Goal: Transaction & Acquisition: Purchase product/service

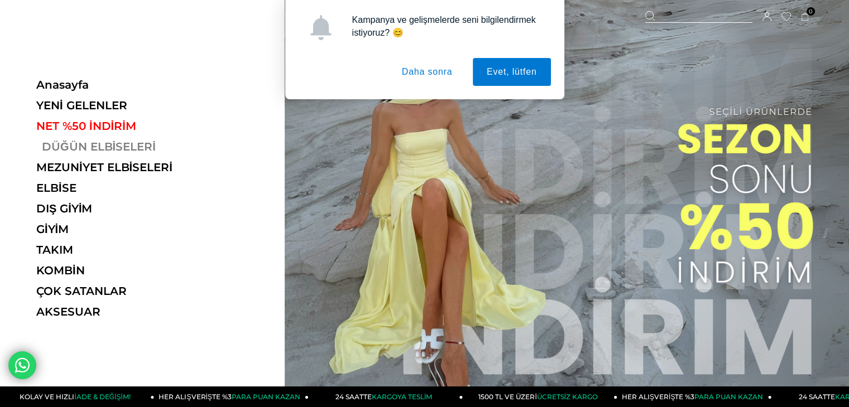
click at [104, 145] on link "DÜĞÜN ELBİSELERİ" at bounding box center [112, 146] width 153 height 13
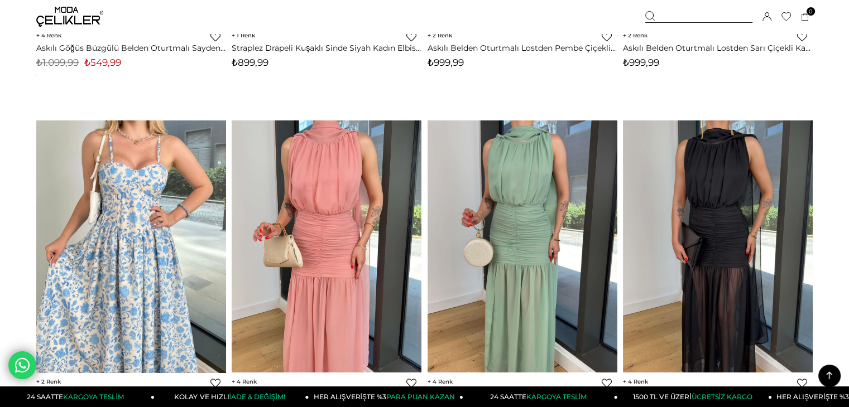
scroll to position [1116, 0]
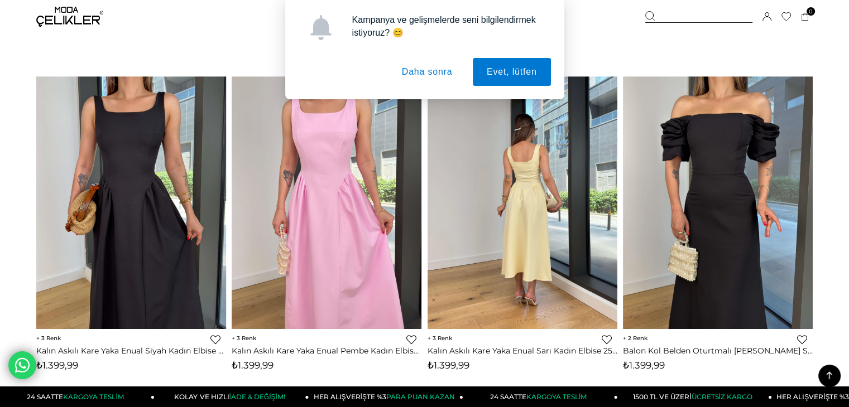
click at [428, 70] on button "Daha sonra" at bounding box center [427, 72] width 79 height 28
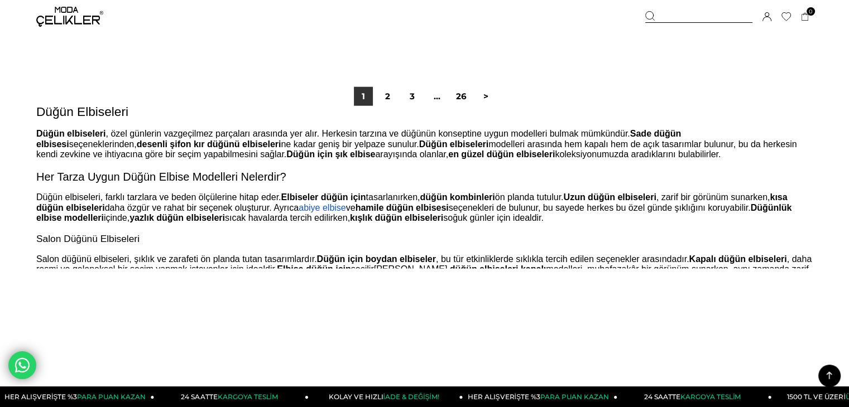
scroll to position [6918, 0]
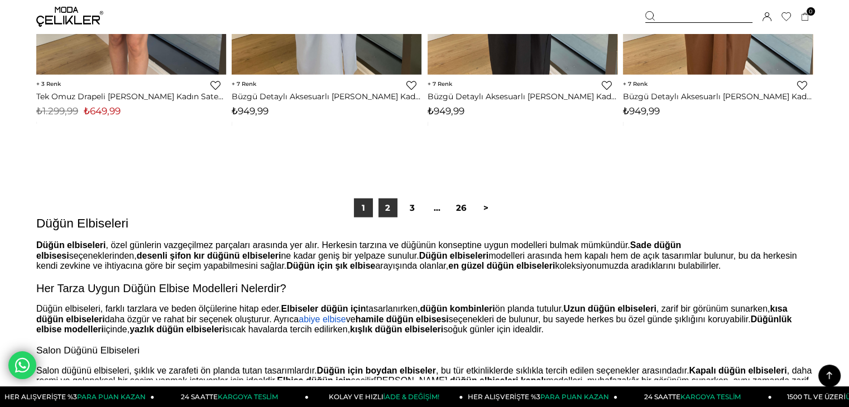
click at [391, 213] on link "2" at bounding box center [387, 208] width 19 height 19
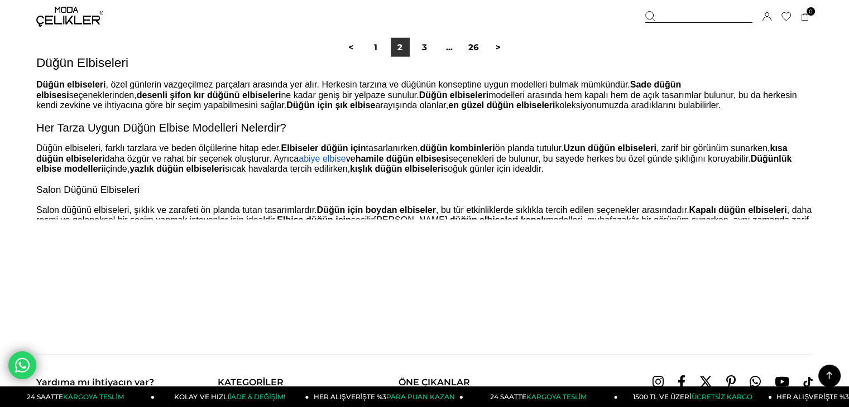
scroll to position [6918, 0]
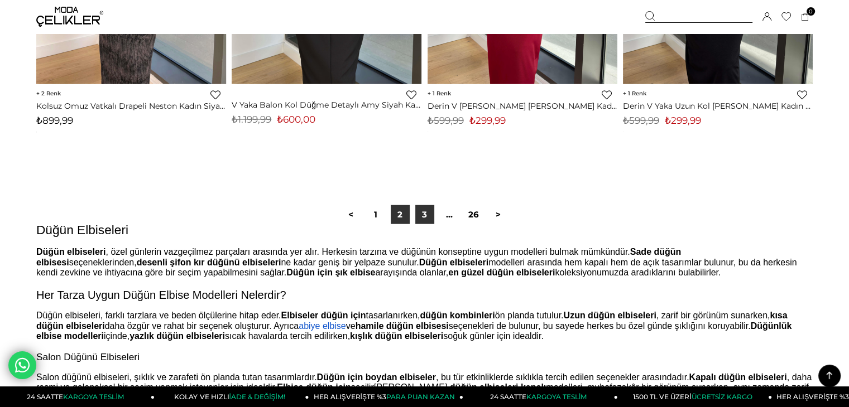
click at [430, 221] on link "3" at bounding box center [424, 214] width 19 height 19
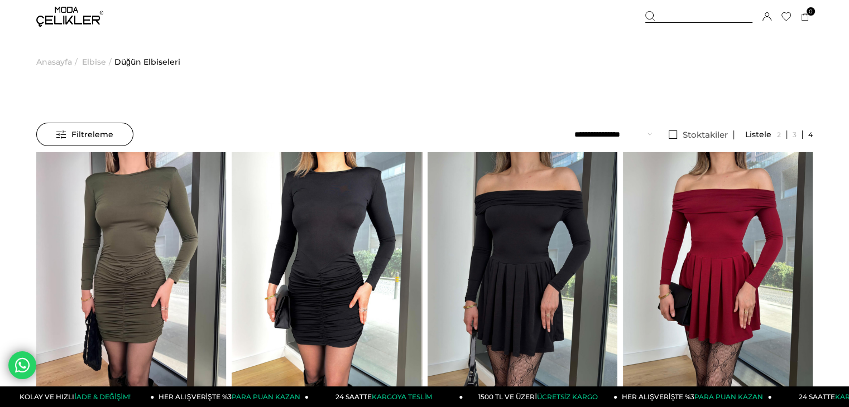
click at [93, 130] on span "Filtreleme" at bounding box center [84, 134] width 57 height 22
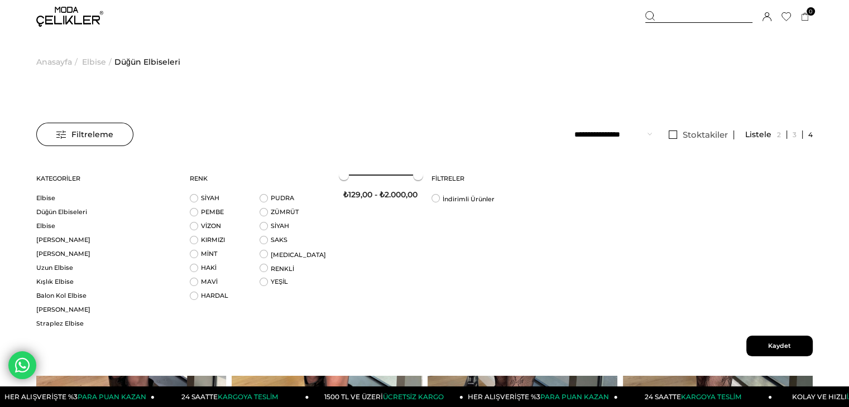
click at [89, 132] on span "Filtreleme" at bounding box center [84, 134] width 57 height 22
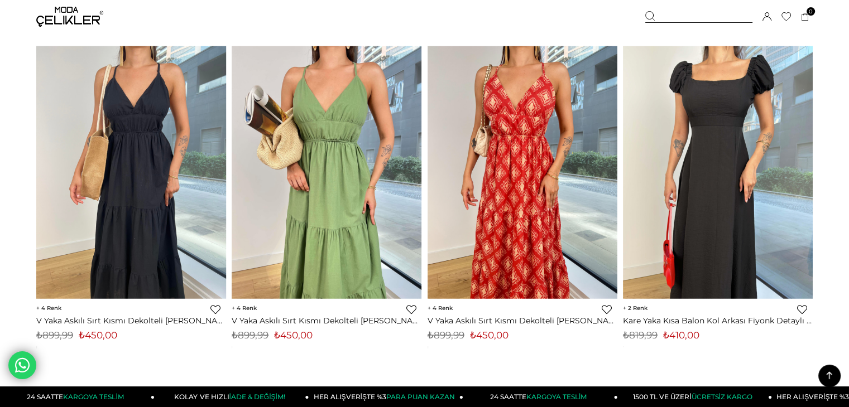
scroll to position [6918, 0]
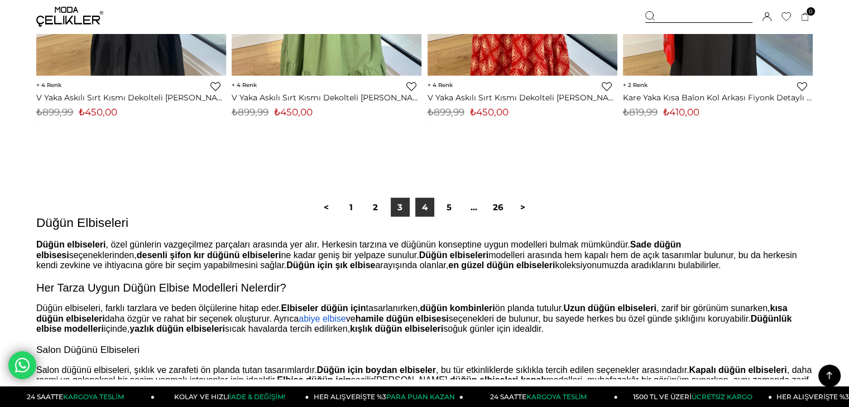
click at [422, 208] on link "4" at bounding box center [424, 207] width 19 height 19
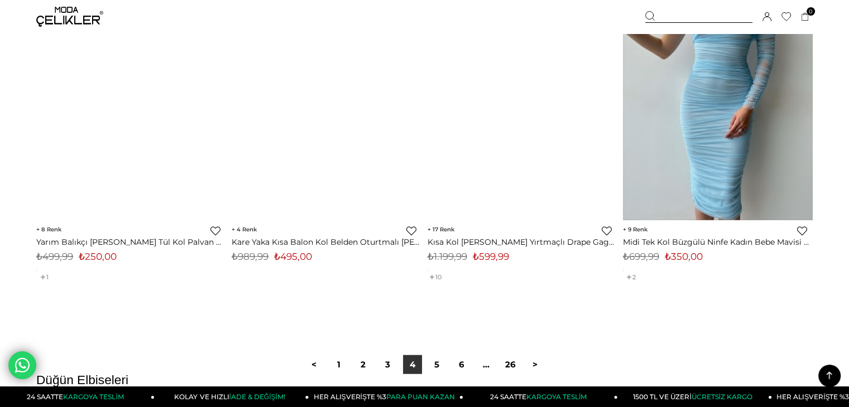
scroll to position [7085, 0]
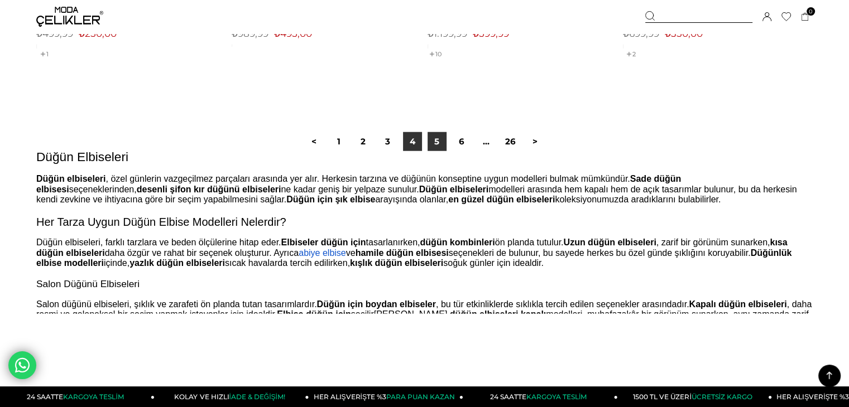
click at [437, 148] on link "5" at bounding box center [436, 141] width 19 height 19
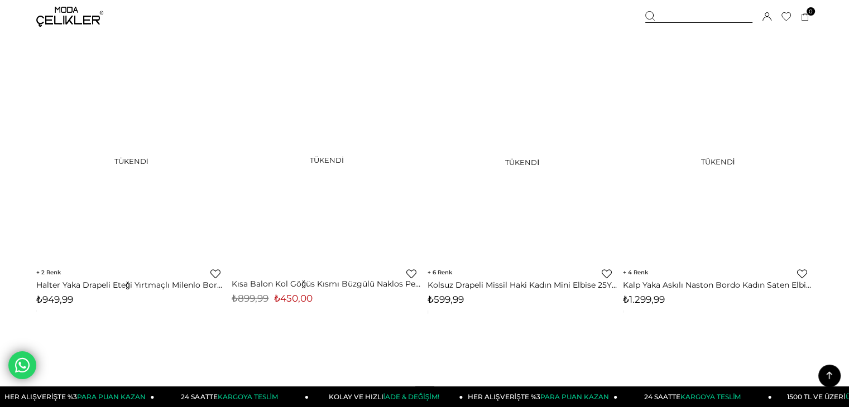
scroll to position [7085, 0]
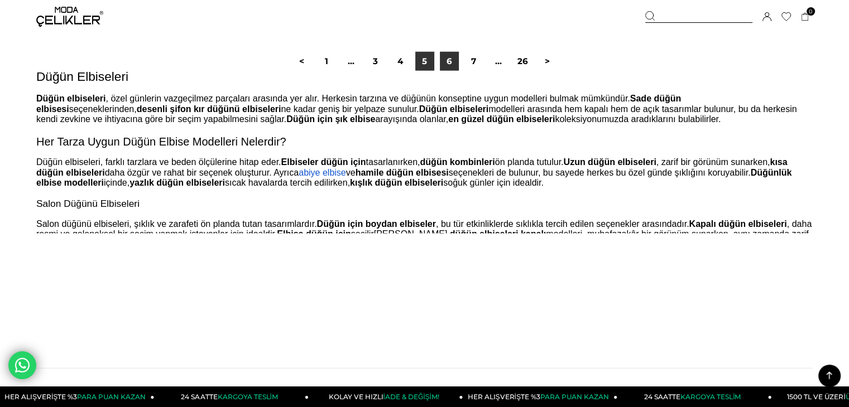
click at [455, 59] on link "6" at bounding box center [449, 61] width 19 height 19
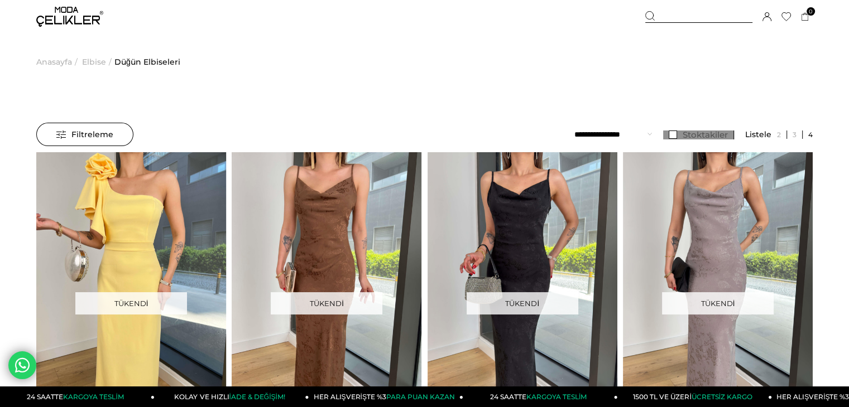
click at [671, 136] on link "Stoktakiler" at bounding box center [698, 135] width 71 height 9
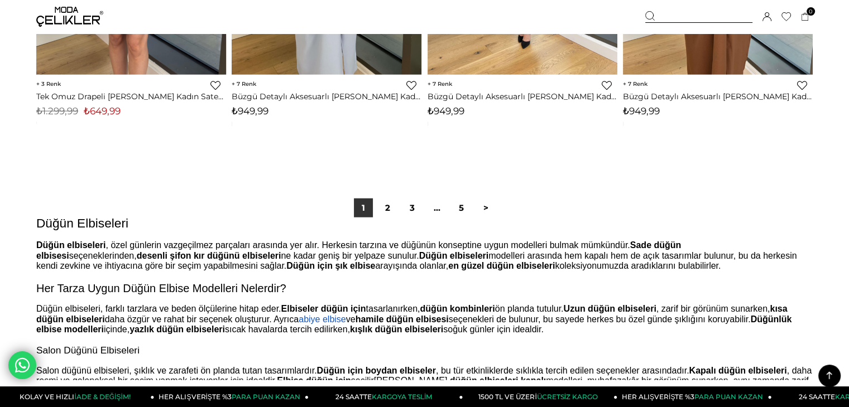
scroll to position [6806, 0]
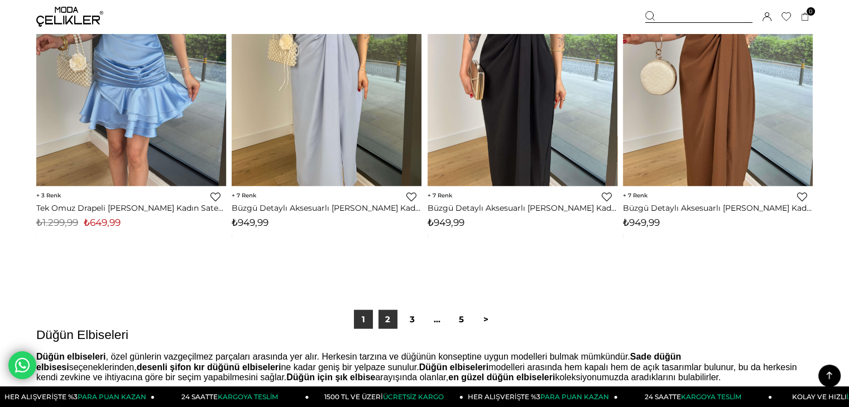
click at [395, 322] on link "2" at bounding box center [387, 319] width 19 height 19
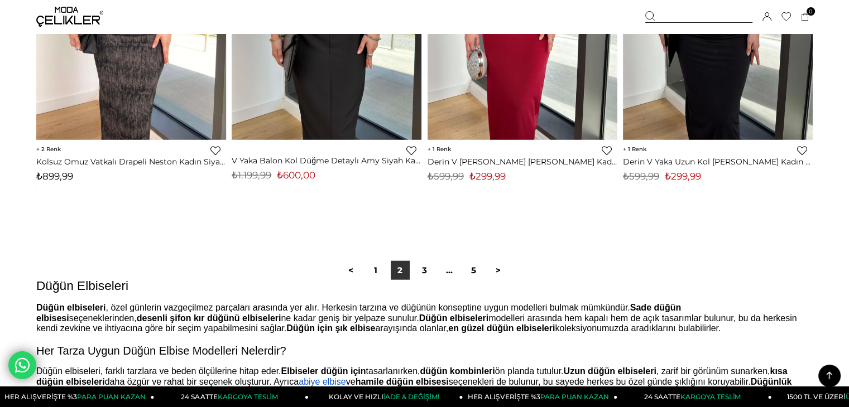
scroll to position [6806, 0]
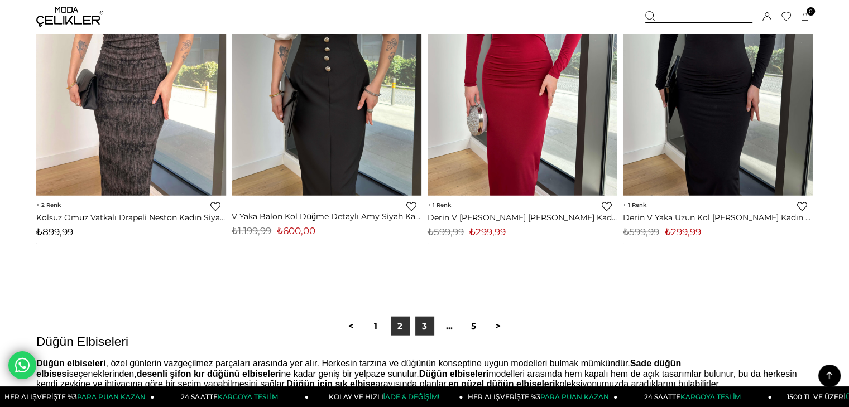
click at [422, 330] on link "3" at bounding box center [424, 326] width 19 height 19
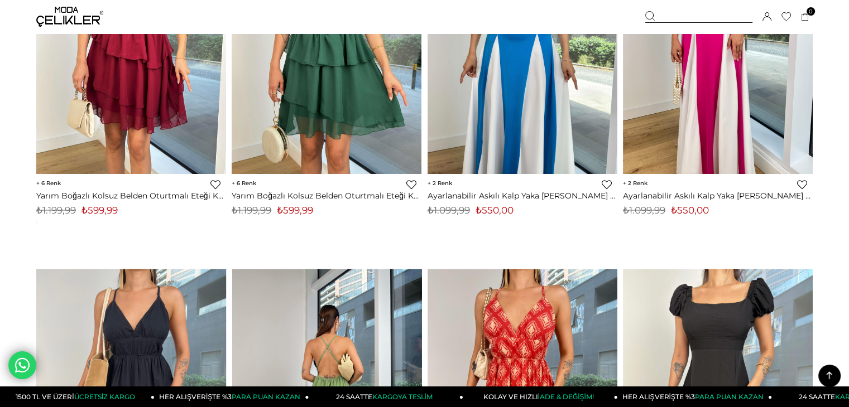
scroll to position [6862, 0]
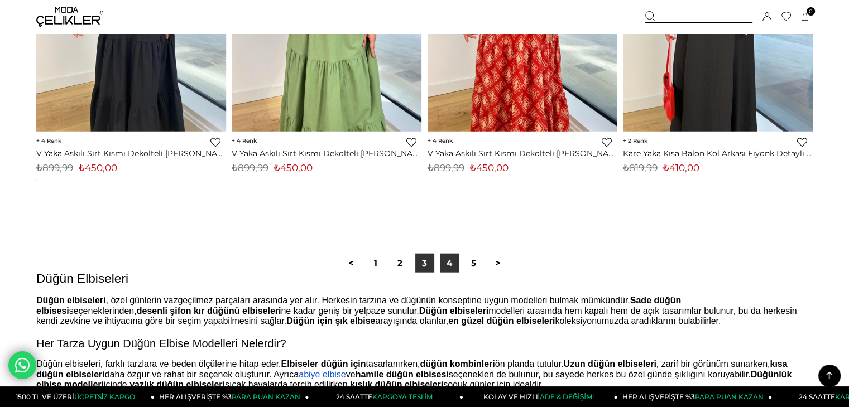
click at [454, 272] on link "4" at bounding box center [449, 263] width 19 height 19
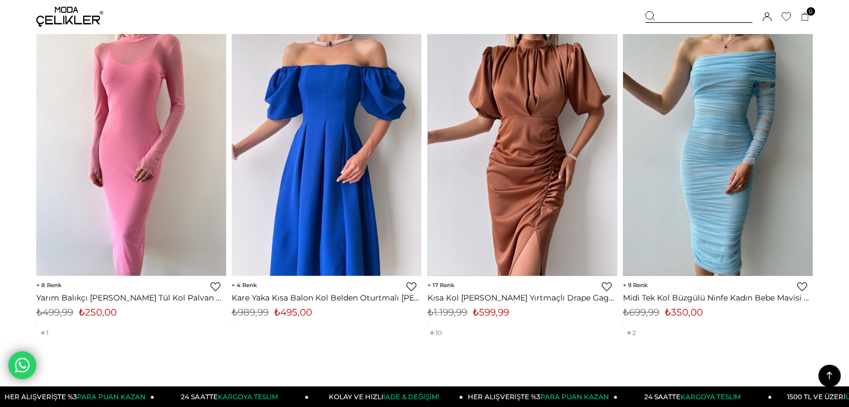
scroll to position [7141, 0]
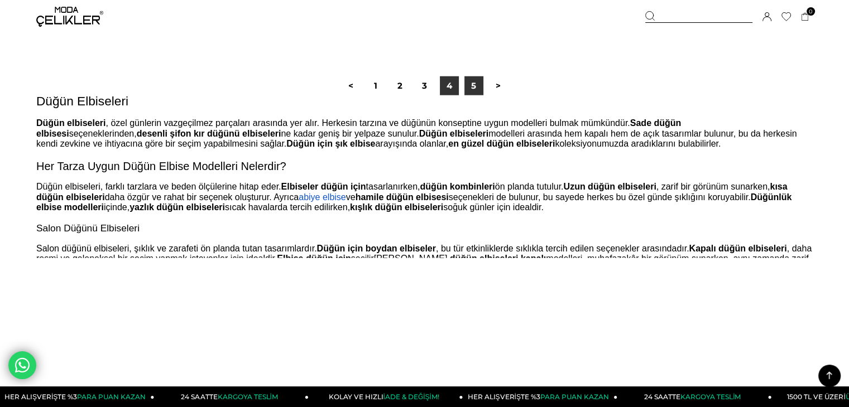
click at [479, 84] on link "5" at bounding box center [473, 85] width 19 height 19
